Goal: Transaction & Acquisition: Purchase product/service

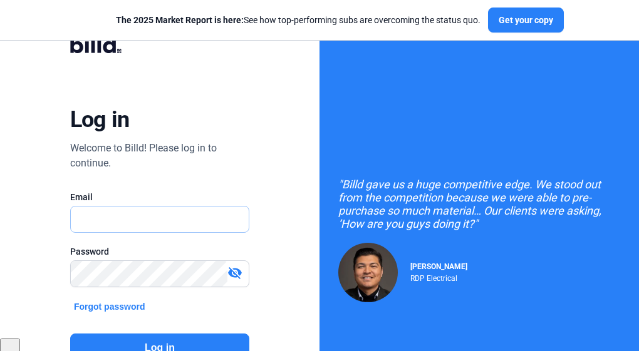
type input "[EMAIL_ADDRESS][DOMAIN_NAME]"
click at [158, 338] on button "Log in" at bounding box center [159, 348] width 179 height 29
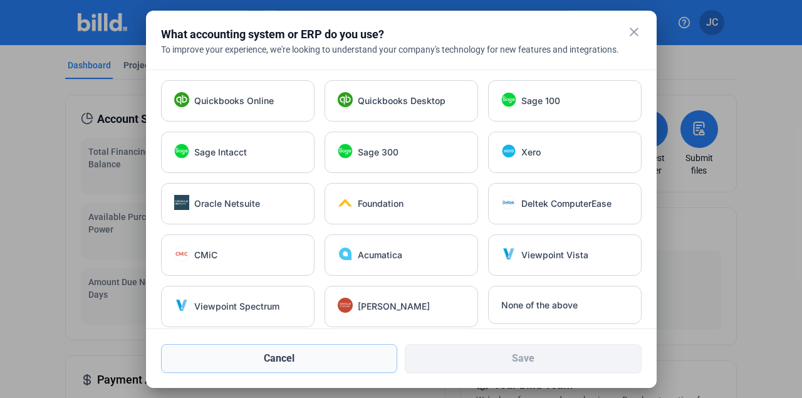
click at [287, 351] on button "Cancel" at bounding box center [279, 358] width 237 height 29
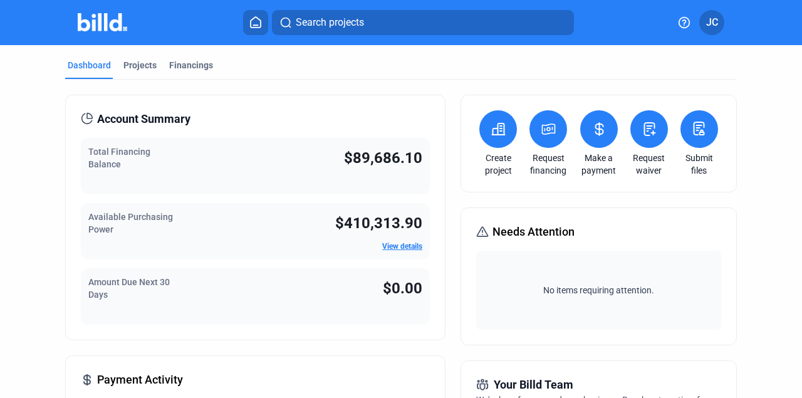
drag, startPoint x: 418, startPoint y: 157, endPoint x: 328, endPoint y: 159, distance: 90.2
click at [328, 159] on div "Total Financing Balance $89,686.10" at bounding box center [255, 166] width 349 height 56
click at [410, 159] on span "$89,686.10" at bounding box center [383, 158] width 78 height 18
drag, startPoint x: 425, startPoint y: 152, endPoint x: 320, endPoint y: 150, distance: 104.6
click at [320, 150] on div "Total Financing Balance $89,686.10" at bounding box center [255, 166] width 349 height 56
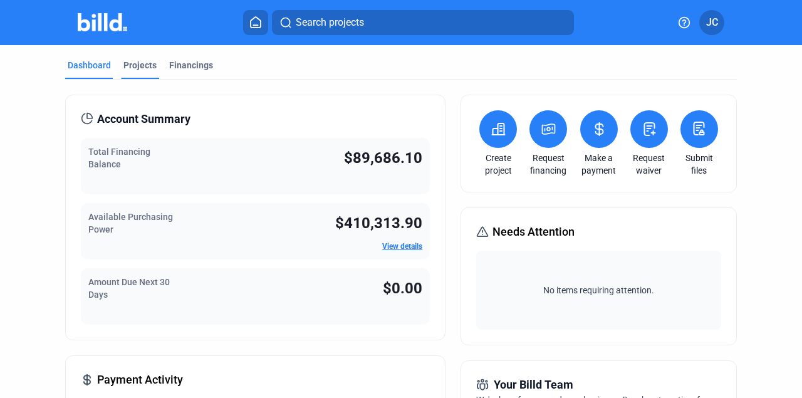
click at [145, 67] on div "Projects" at bounding box center [139, 65] width 33 height 13
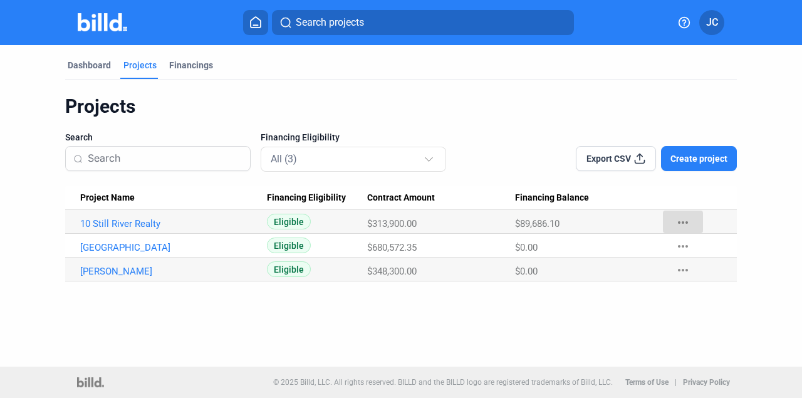
click at [638, 219] on mat-icon "more_horiz" at bounding box center [682, 222] width 15 height 15
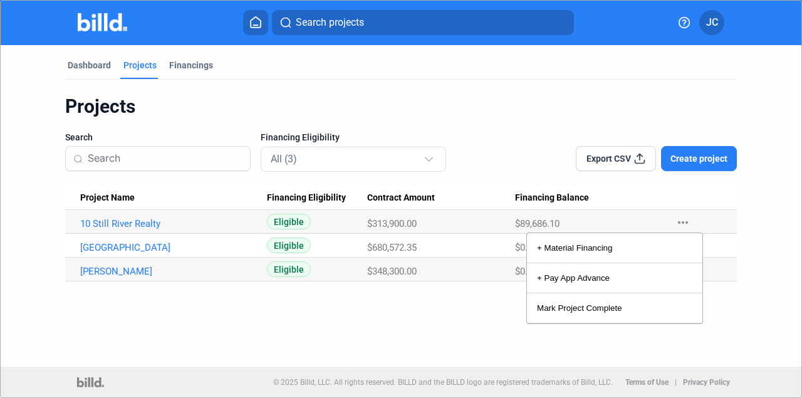
click at [638, 219] on div at bounding box center [401, 199] width 802 height 398
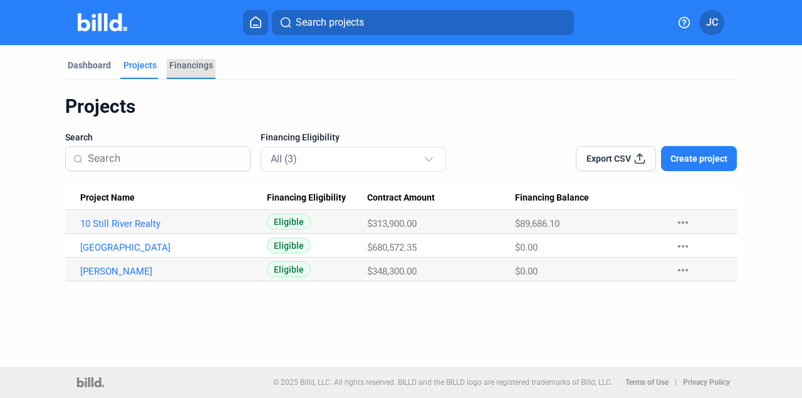
click at [174, 64] on div "Financings" at bounding box center [191, 65] width 44 height 13
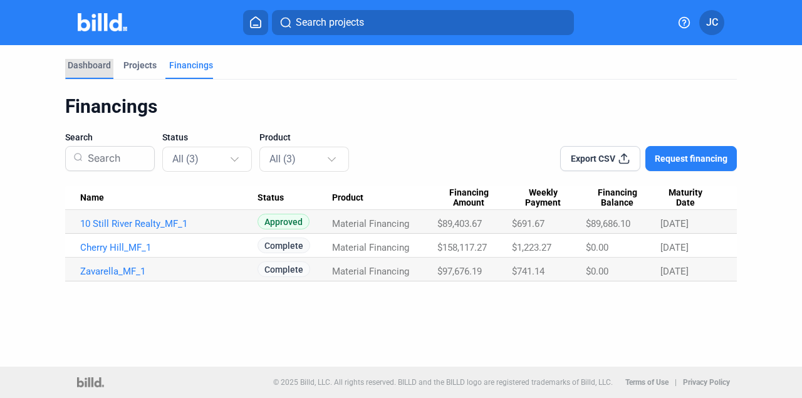
click at [95, 65] on div "Dashboard" at bounding box center [89, 65] width 43 height 13
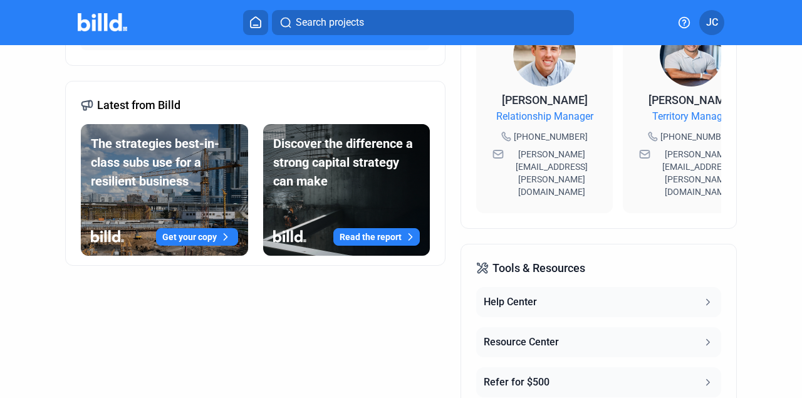
scroll to position [232, 0]
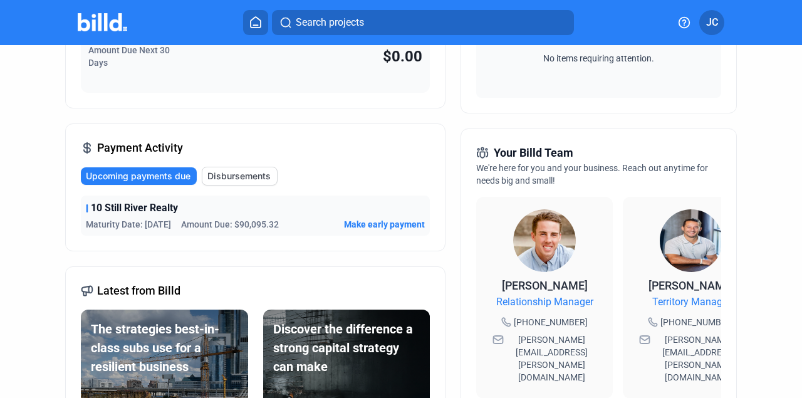
click at [370, 222] on span "Make early payment" at bounding box center [384, 224] width 81 height 13
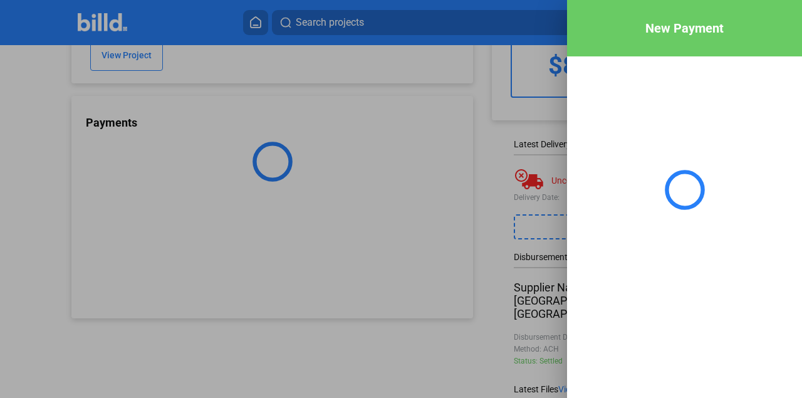
scroll to position [108, 0]
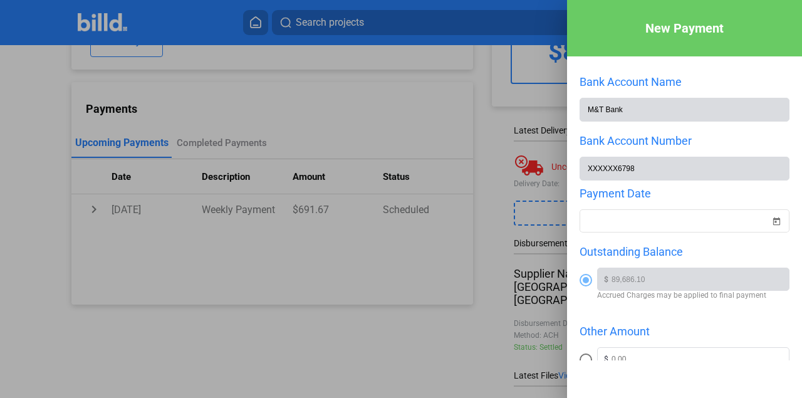
click at [233, 213] on div at bounding box center [401, 199] width 802 height 398
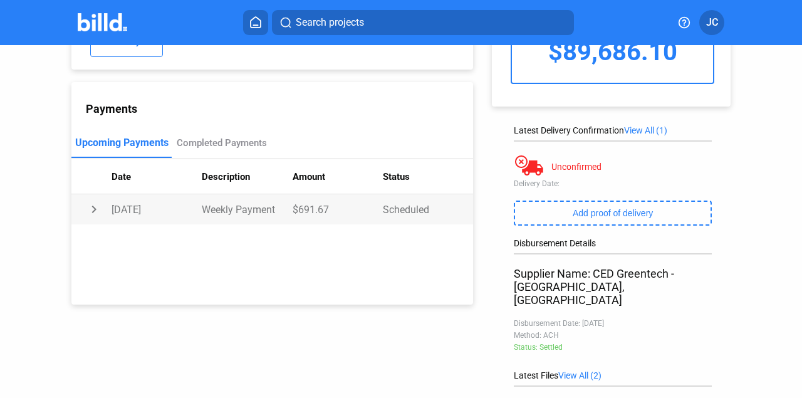
click at [80, 210] on td "chevron_right" at bounding box center [91, 209] width 40 height 30
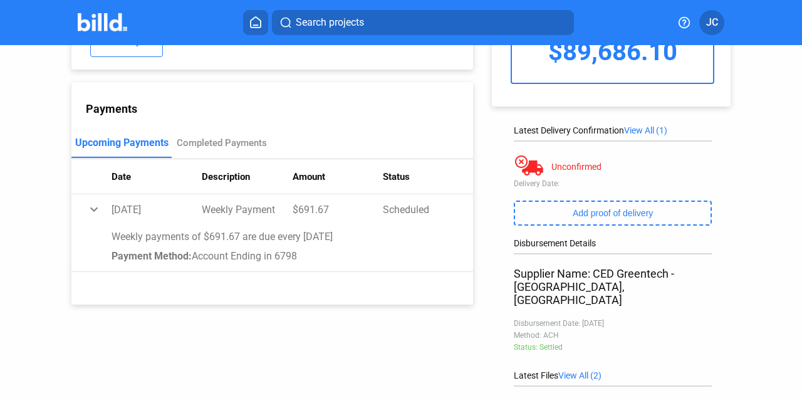
drag, startPoint x: 345, startPoint y: 239, endPoint x: 101, endPoint y: 228, distance: 243.9
click at [101, 228] on td "Weekly payments of $691.67 are due every [DATE] Payment Method: Account Ending …" at bounding box center [272, 248] width 402 height 48
click at [305, 253] on div "Payment Method: Account Ending in 6798" at bounding box center [285, 256] width 347 height 12
drag, startPoint x: 304, startPoint y: 259, endPoint x: 110, endPoint y: 238, distance: 195.4
click at [110, 238] on td "Weekly payments of $691.67 are due every [DATE] Payment Method: Account Ending …" at bounding box center [272, 248] width 402 height 48
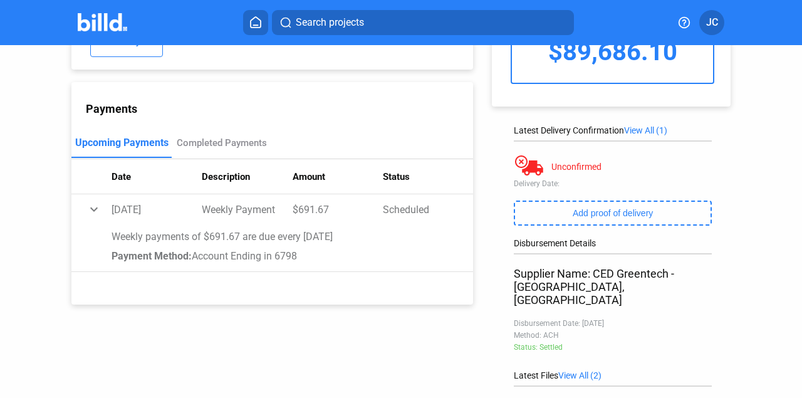
click at [297, 259] on div "Payment Method: Account Ending in 6798" at bounding box center [285, 256] width 347 height 12
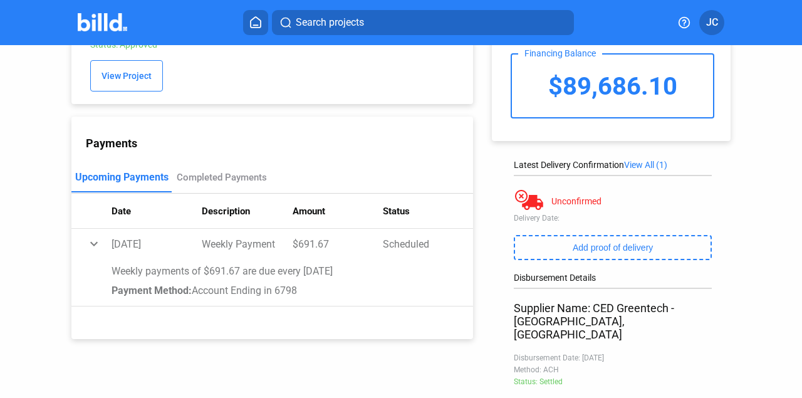
scroll to position [0, 0]
